Goal: Task Accomplishment & Management: Manage account settings

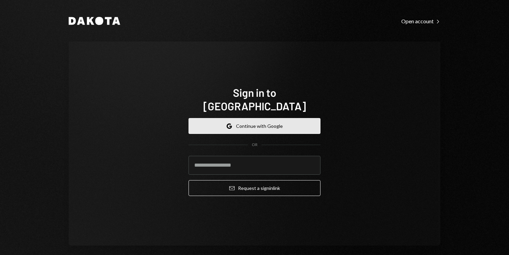
click at [307, 118] on button "Google Continue with Google" at bounding box center [255, 126] width 132 height 16
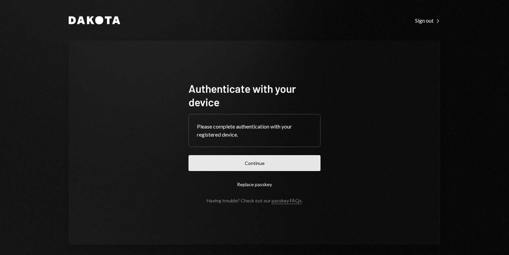
click at [224, 160] on button "Continue" at bounding box center [255, 163] width 132 height 16
